Goal: Task Accomplishment & Management: Use online tool/utility

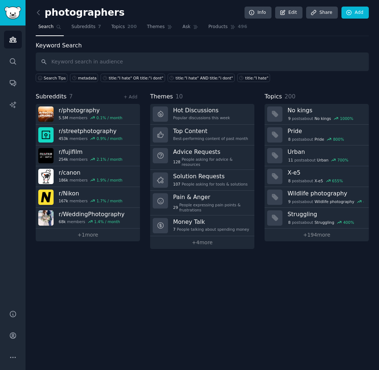
click at [46, 14] on h2 "photographers" at bounding box center [80, 13] width 89 height 12
click at [34, 14] on div "photographers Info Edit Share Add Search Subreddits 7 Topics 200 Themes Ask Pro…" at bounding box center [203, 185] width 354 height 370
click at [38, 13] on icon at bounding box center [38, 12] width 2 height 4
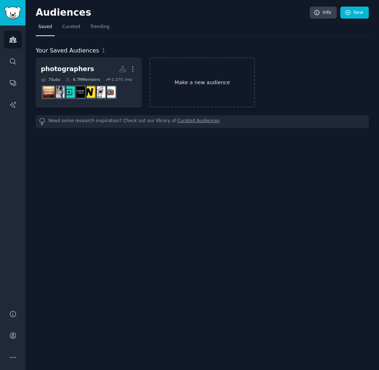
click at [199, 85] on link "Make a new audience" at bounding box center [203, 83] width 106 height 50
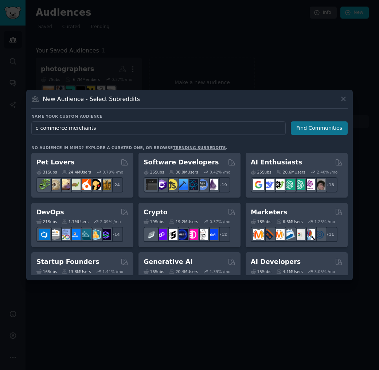
type input "e commerce merchants"
click at [307, 131] on button "Find Communities" at bounding box center [319, 129] width 57 height 14
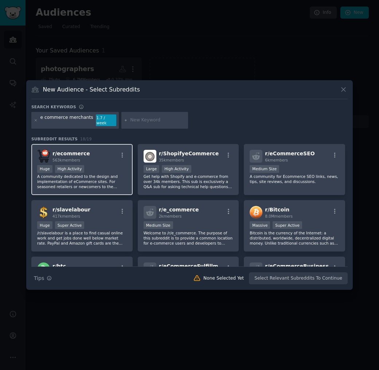
click at [94, 159] on div "r/ ecommerce 563k members" at bounding box center [82, 156] width 90 height 13
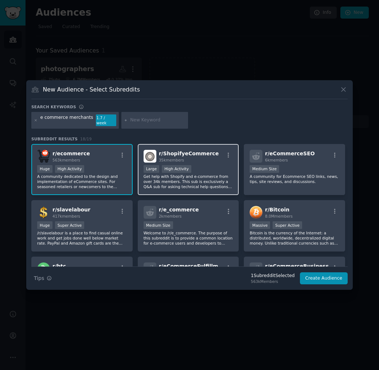
click at [213, 170] on div "10,000 - 100,000 members Large High Activity" at bounding box center [189, 169] width 90 height 9
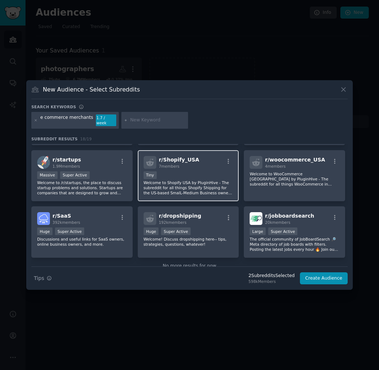
scroll to position [215, 0]
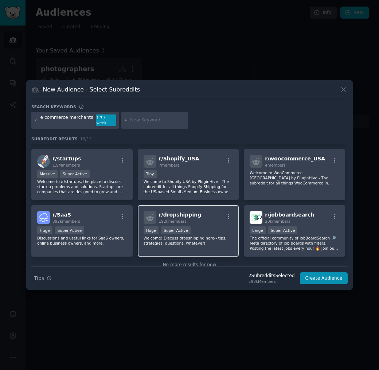
click at [205, 222] on div "r/ dropshipping 192k members Huge Super Active Welcome! Discuss dropshipping he…" at bounding box center [188, 230] width 101 height 51
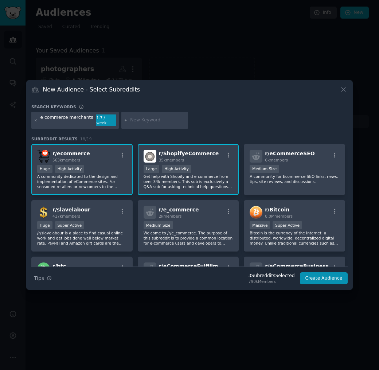
scroll to position [0, 0]
click at [146, 121] on input "text" at bounding box center [157, 120] width 55 height 7
type input "tiktok"
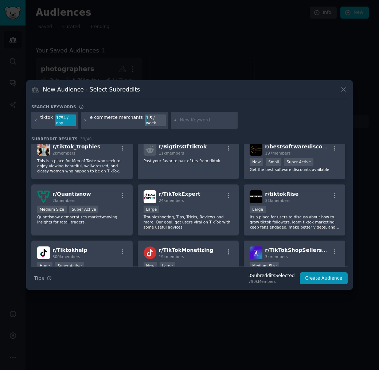
scroll to position [349, 0]
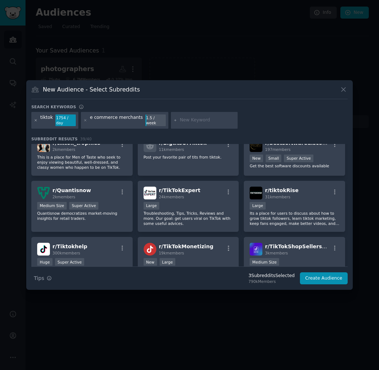
click at [35, 121] on icon at bounding box center [36, 121] width 4 height 4
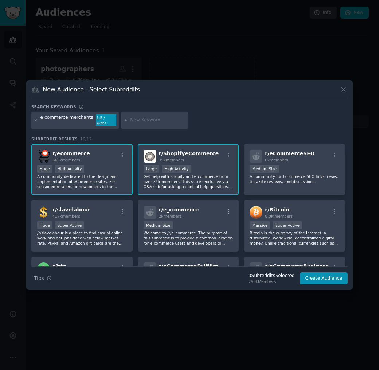
click at [161, 120] on input "text" at bounding box center [157, 120] width 55 height 7
type input "tiktokshop"
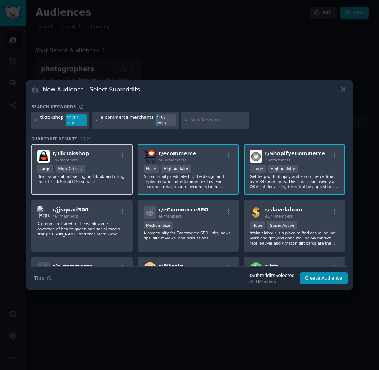
click at [95, 151] on div "r/ TikTokshop 19k members" at bounding box center [82, 156] width 90 height 13
click at [36, 120] on icon at bounding box center [36, 120] width 2 height 2
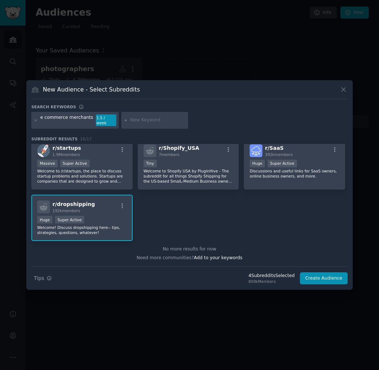
scroll to position [226, 0]
click at [337, 279] on button "Create Audience" at bounding box center [324, 279] width 48 height 12
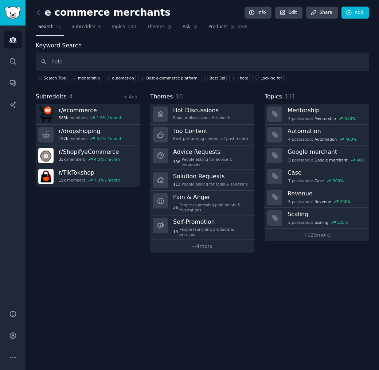
type input "help"
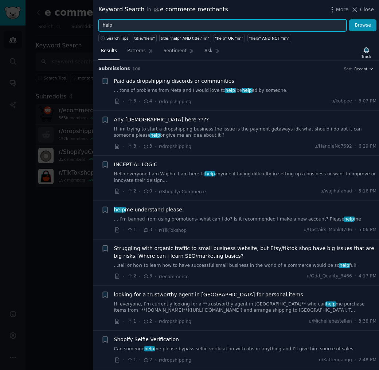
click at [122, 24] on input "help" at bounding box center [223, 25] width 248 height 12
type input "h"
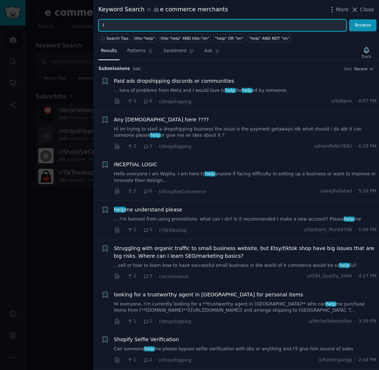
type input "I"
type input "title: "hate""
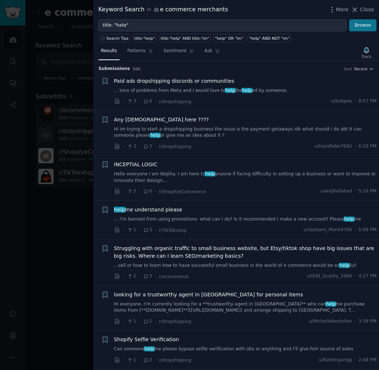
click at [369, 26] on button "Browse" at bounding box center [363, 25] width 27 height 12
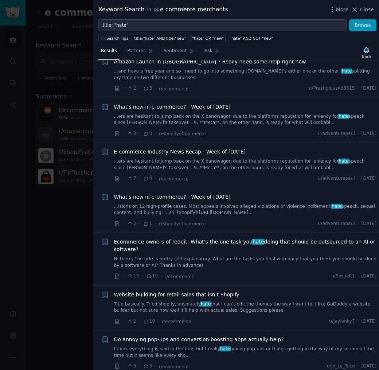
scroll to position [424, 0]
click at [365, 7] on span "Close" at bounding box center [368, 10] width 14 height 8
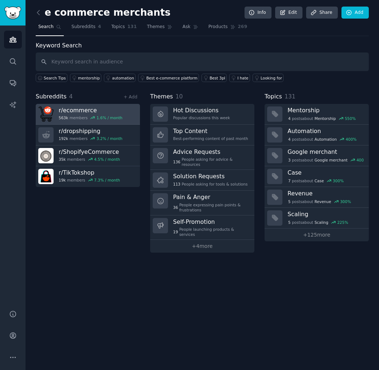
click at [112, 111] on h3 "r/ ecommerce" at bounding box center [91, 111] width 64 height 8
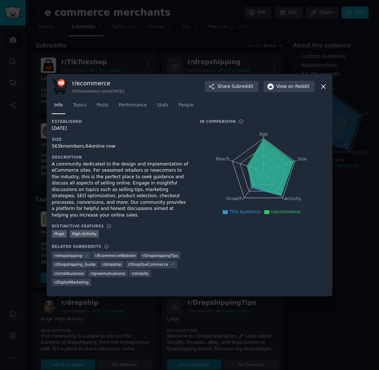
click at [325, 90] on icon at bounding box center [324, 87] width 8 height 8
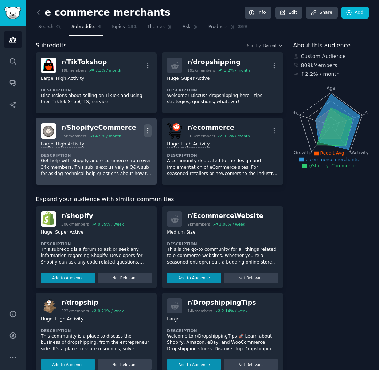
click at [147, 128] on icon "button" at bounding box center [148, 131] width 8 height 8
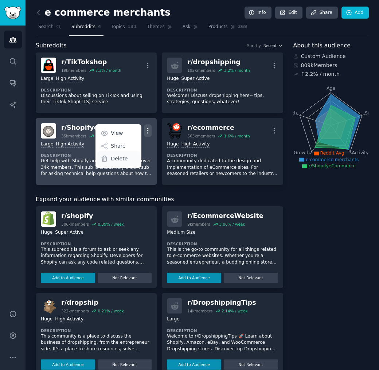
click at [131, 157] on div "Delete" at bounding box center [118, 158] width 43 height 15
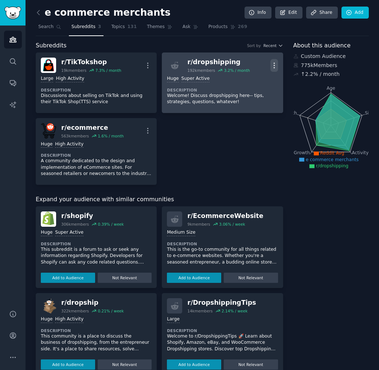
click at [273, 64] on icon "button" at bounding box center [275, 66] width 8 height 8
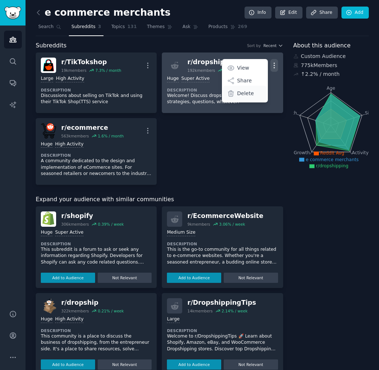
click at [250, 95] on p "Delete" at bounding box center [246, 94] width 17 height 8
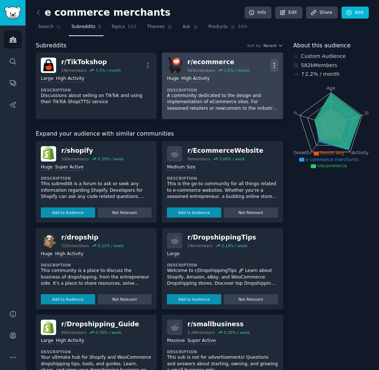
click at [273, 64] on icon "button" at bounding box center [275, 66] width 8 height 8
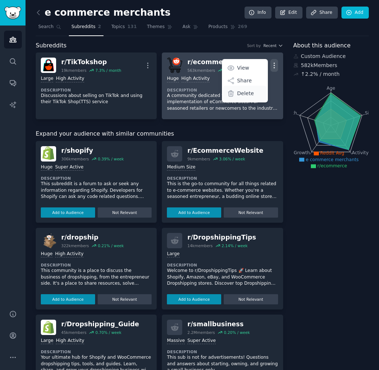
click at [254, 92] on div "Delete" at bounding box center [244, 93] width 43 height 15
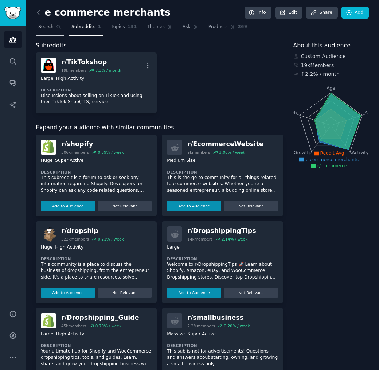
click at [52, 26] on span "Search" at bounding box center [45, 27] width 15 height 7
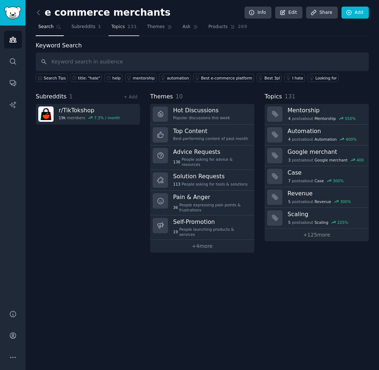
click at [131, 26] on span "131" at bounding box center [132, 27] width 9 height 7
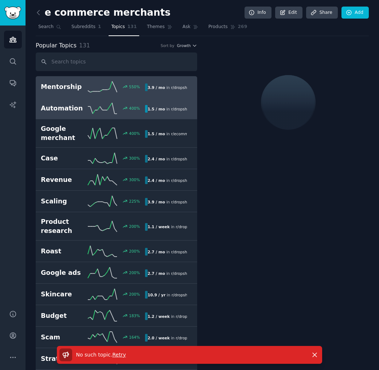
click at [62, 107] on h2 "Automation" at bounding box center [64, 108] width 47 height 9
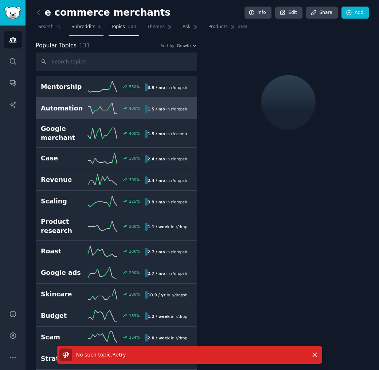
click at [90, 24] on span "Subreddits" at bounding box center [84, 27] width 24 height 7
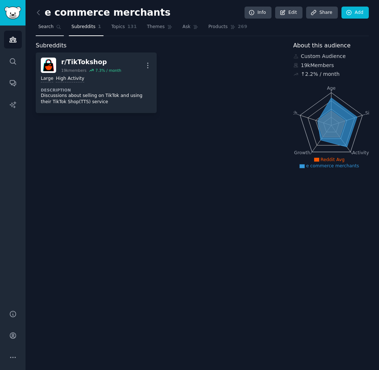
click at [47, 29] on span "Search" at bounding box center [45, 27] width 15 height 7
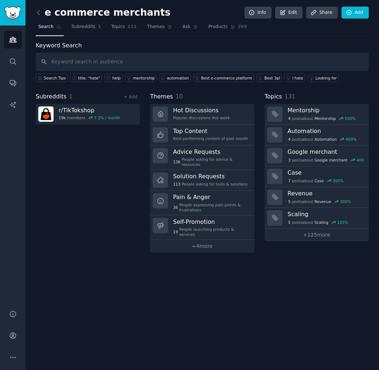
click at [233, 60] on input "text" at bounding box center [203, 62] width 334 height 19
click at [82, 76] on div "title: "hate"" at bounding box center [89, 78] width 22 height 5
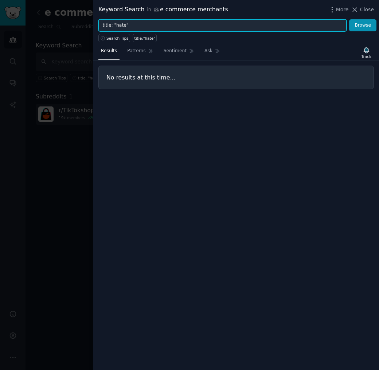
click at [121, 26] on input "title: "hate"" at bounding box center [223, 25] width 248 height 12
click at [363, 25] on button "Browse" at bounding box center [363, 25] width 27 height 12
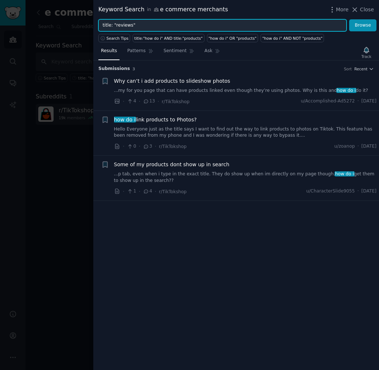
type input "title: "reviews""
click at [363, 25] on button "Browse" at bounding box center [363, 25] width 27 height 12
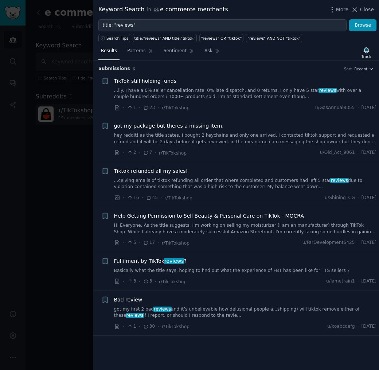
click at [136, 299] on span "Bad review" at bounding box center [128, 300] width 28 height 8
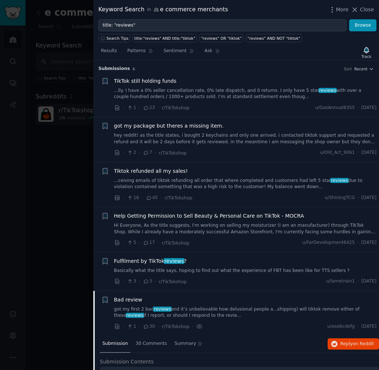
scroll to position [123, 0]
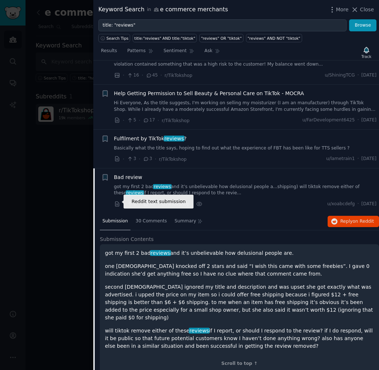
click at [116, 201] on icon at bounding box center [117, 204] width 7 height 7
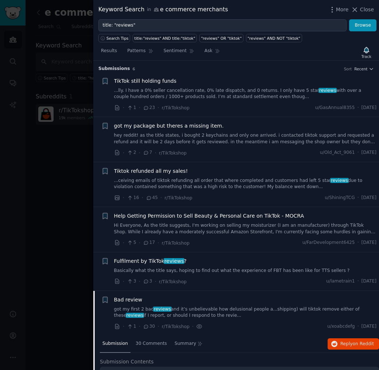
scroll to position [0, 0]
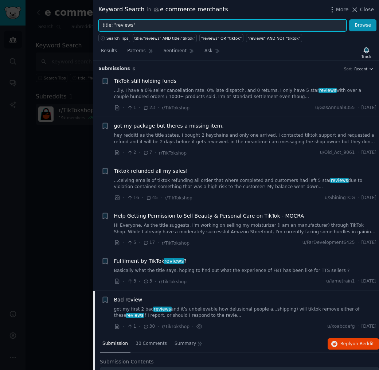
click at [128, 25] on input "title: "reviews"" at bounding box center [223, 25] width 248 height 12
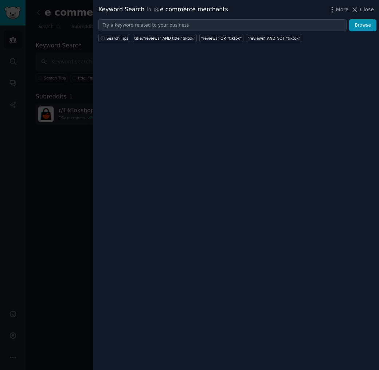
click at [375, 10] on div "Keyword Search in e commerce merchants More Close" at bounding box center [236, 9] width 286 height 19
click at [374, 10] on span "Close" at bounding box center [368, 10] width 14 height 8
